Goal: Information Seeking & Learning: Learn about a topic

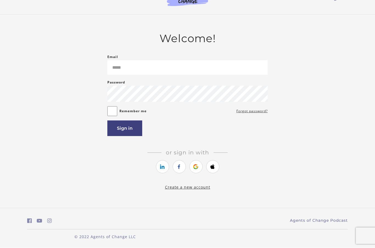
scroll to position [19, 0]
click at [202, 161] on link "https://courses.thinkific.com/users/auth/google?ss%5Breferral%5D=&ss%5Buser_ret…" at bounding box center [195, 167] width 13 height 13
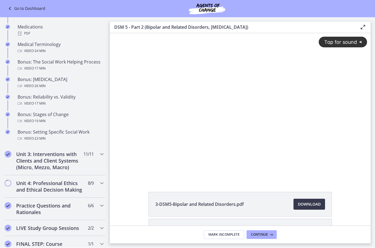
scroll to position [411, 0]
click at [87, 166] on div "Unit 3: Interventions with Clients and Client Systems (Micro, Mezzo, Macro) 11 …" at bounding box center [54, 161] width 101 height 29
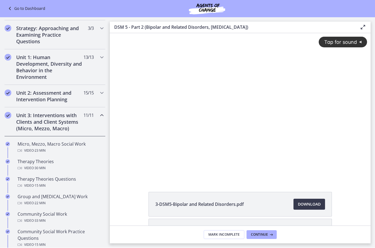
scroll to position [117, 0]
click at [86, 149] on div "Video · 23 min" at bounding box center [61, 151] width 86 height 7
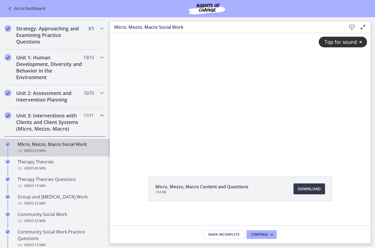
click at [333, 47] on button "Tap for sound @keyframes VOLUME_SMALL_WAVE_FLASH { 0% { opacity: 0; } 33% { opa…" at bounding box center [342, 42] width 48 height 11
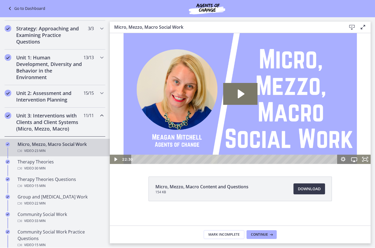
click at [25, 168] on div "Video · 30 min" at bounding box center [61, 169] width 86 height 7
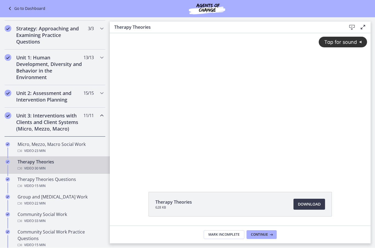
click at [336, 43] on span "Tap for sound" at bounding box center [338, 42] width 38 height 6
click at [278, 146] on div at bounding box center [240, 106] width 261 height 146
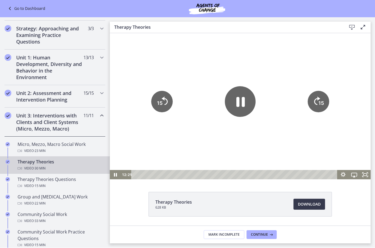
click at [244, 106] on icon "Pause" at bounding box center [240, 102] width 9 height 10
